Goal: Obtain resource: Obtain resource

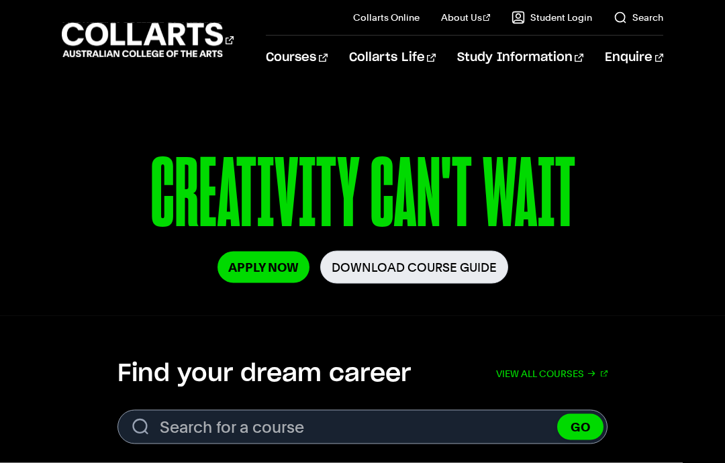
scroll to position [168, 0]
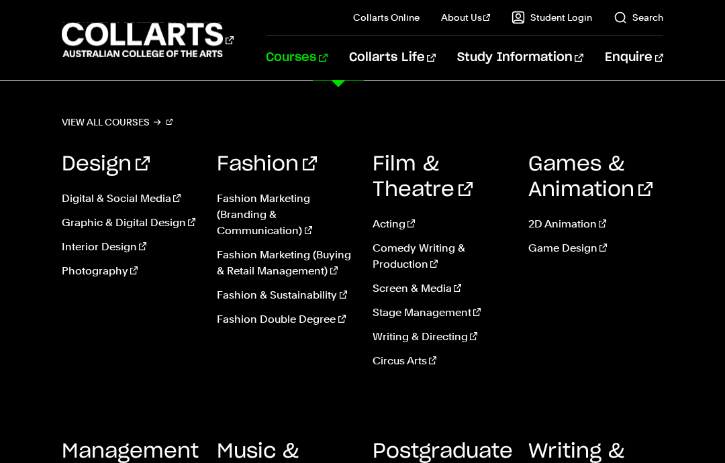
click at [327, 75] on link "Courses" at bounding box center [296, 58] width 61 height 44
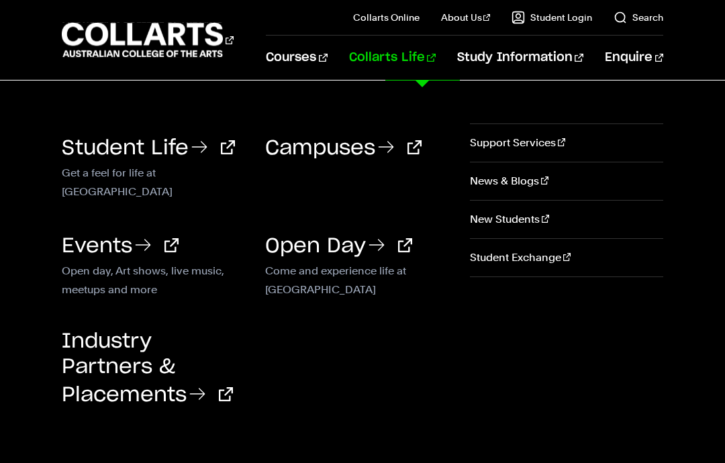
click at [427, 58] on link "Collarts Life" at bounding box center [392, 58] width 87 height 44
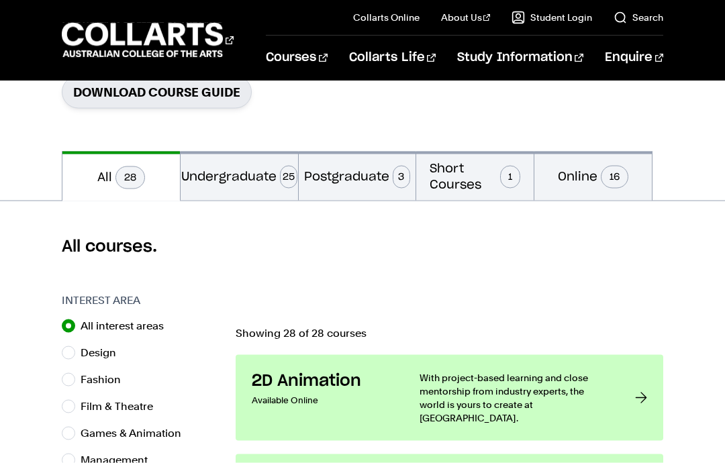
scroll to position [230, 0]
click at [246, 170] on button "Undergraduate 25" at bounding box center [239, 175] width 117 height 49
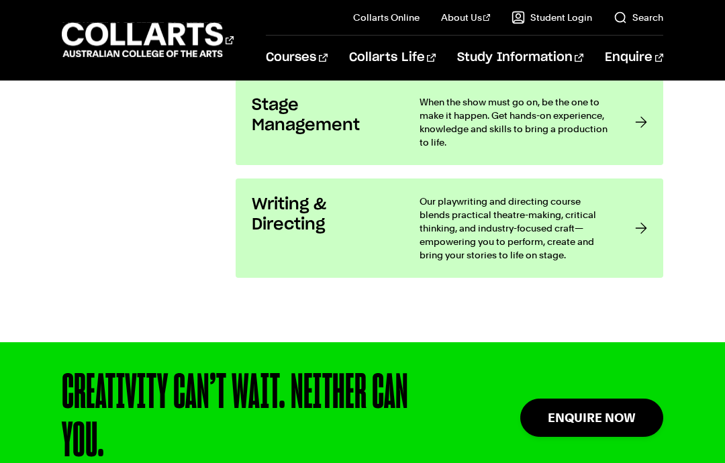
scroll to position [2895, 0]
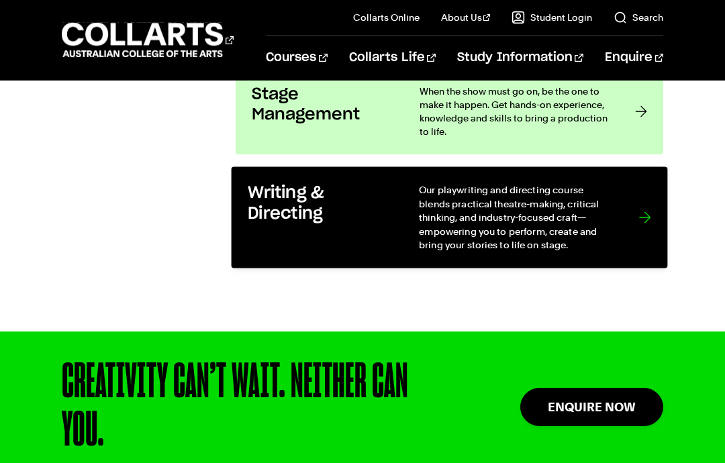
click at [640, 201] on div at bounding box center [645, 217] width 12 height 68
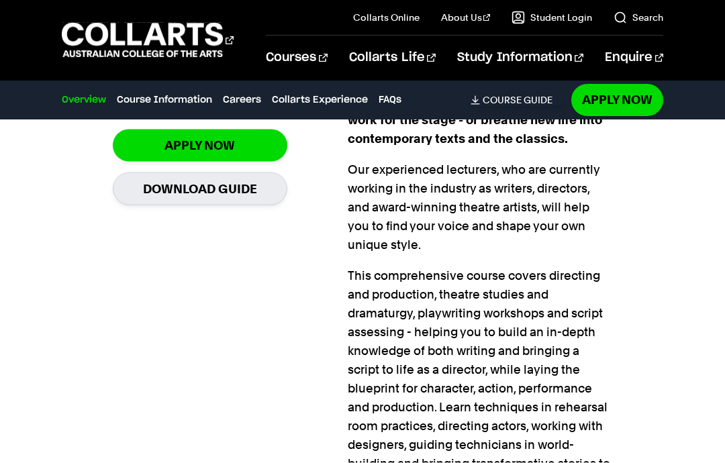
scroll to position [1012, 0]
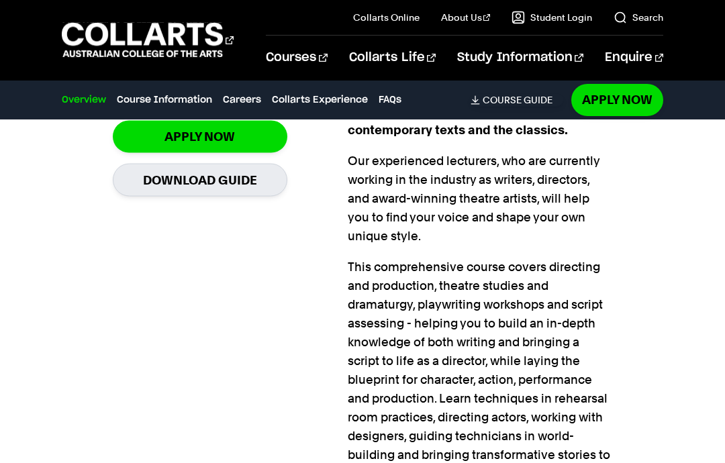
click at [513, 88] on div "Overview Overview Course Information Careers Collarts Experience FAQs Download …" at bounding box center [312, 100] width 501 height 38
click at [525, 105] on link "Download Course Guide" at bounding box center [516, 100] width 93 height 12
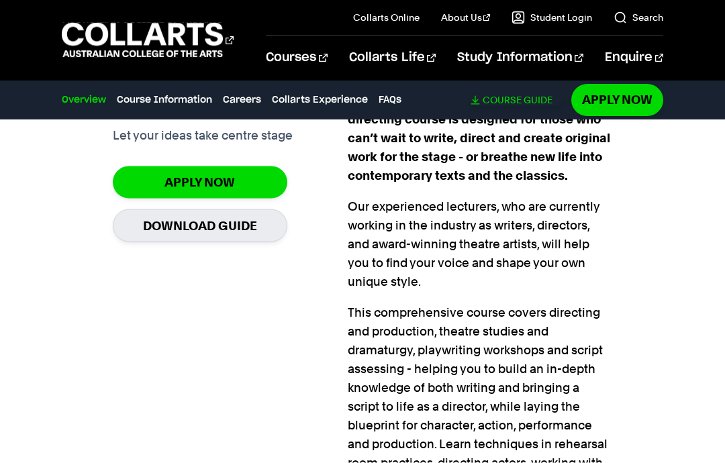
scroll to position [967, 0]
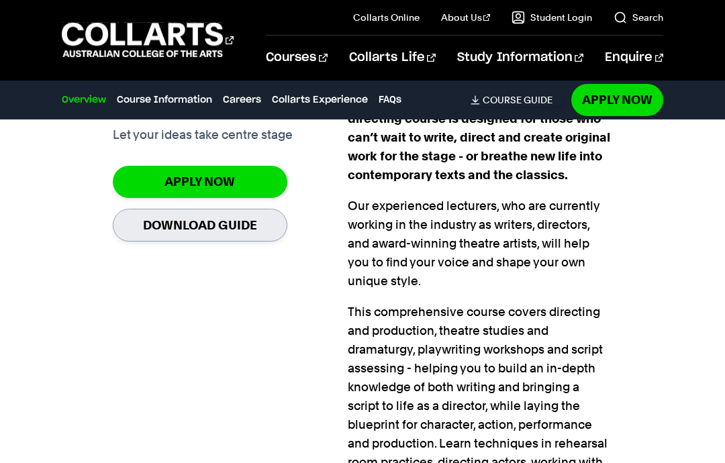
click at [143, 209] on link "Download Guide" at bounding box center [200, 225] width 174 height 33
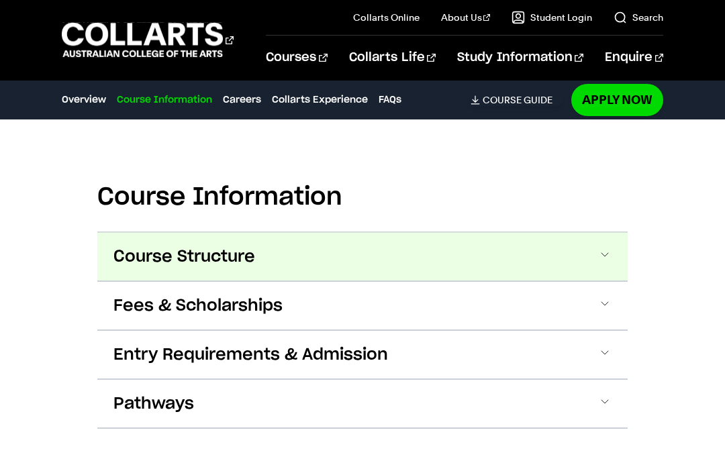
click at [122, 233] on button "Course Structure" at bounding box center [362, 257] width 530 height 48
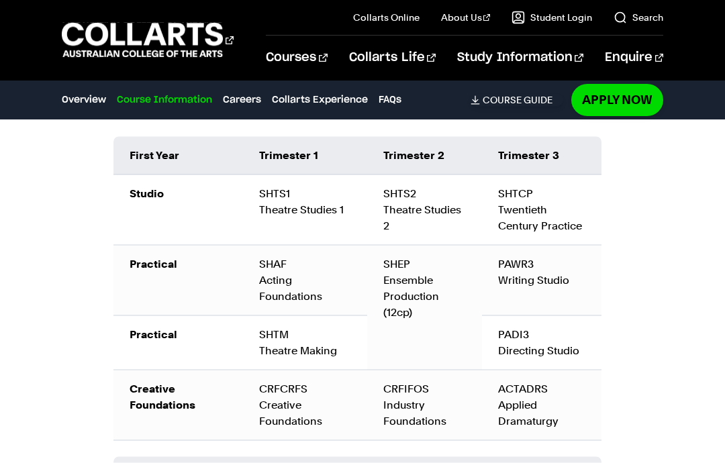
scroll to position [1889, 0]
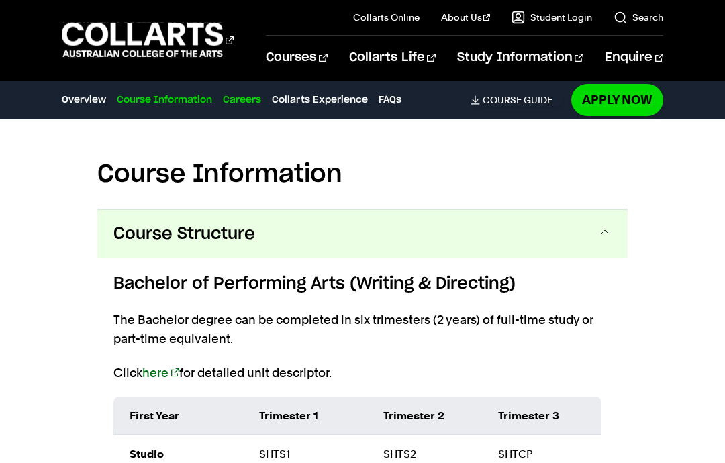
click at [237, 93] on link "Careers" at bounding box center [242, 100] width 38 height 15
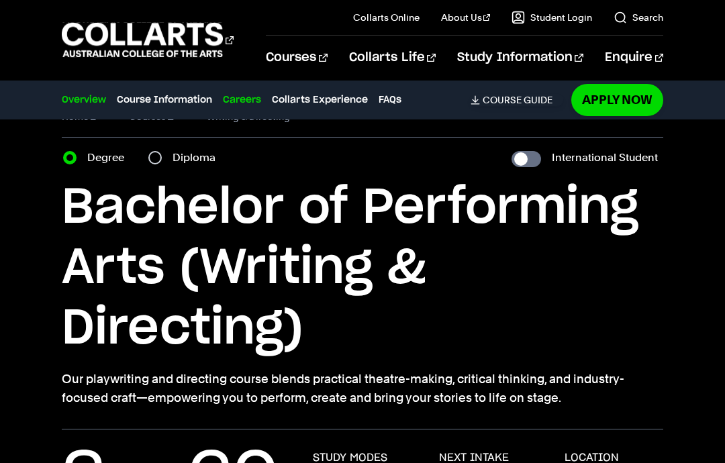
scroll to position [0, 0]
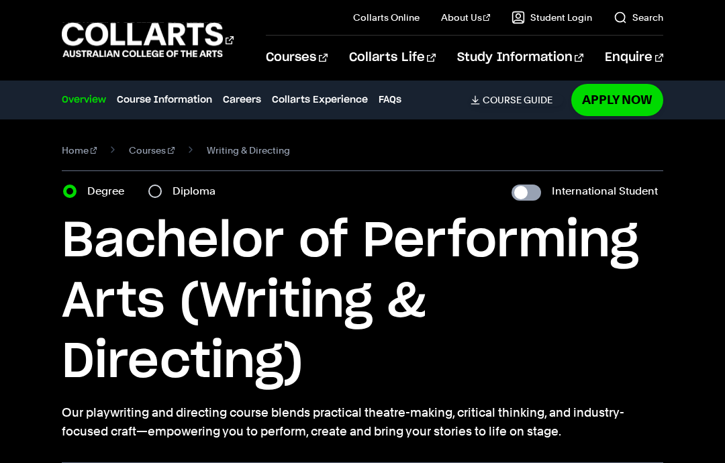
click at [517, 186] on input "International Student" at bounding box center [526, 193] width 30 height 16
checkbox input "true"
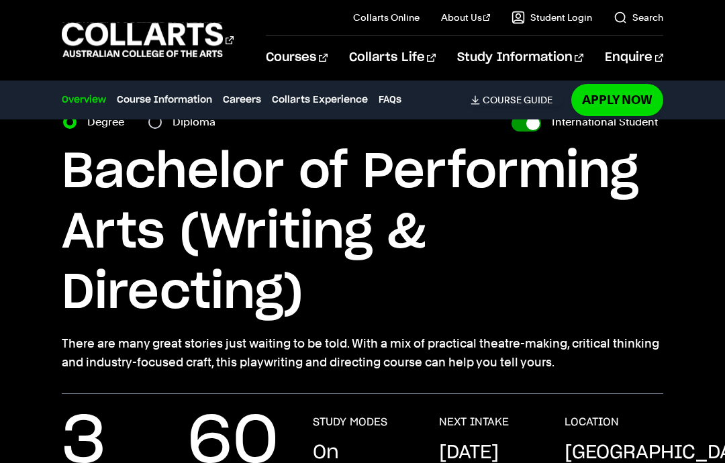
scroll to position [66, 0]
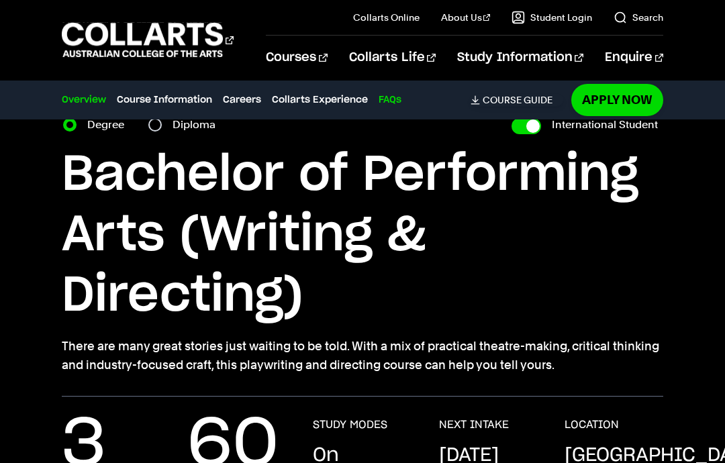
click at [391, 103] on link "FAQs" at bounding box center [390, 100] width 23 height 15
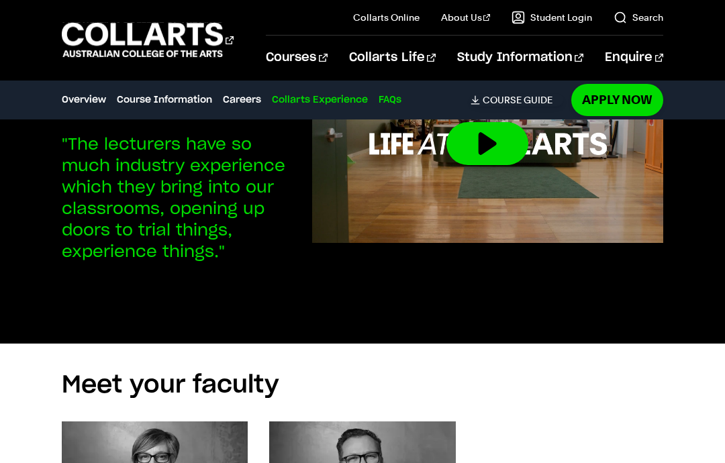
scroll to position [4648, 0]
